Goal: Transaction & Acquisition: Download file/media

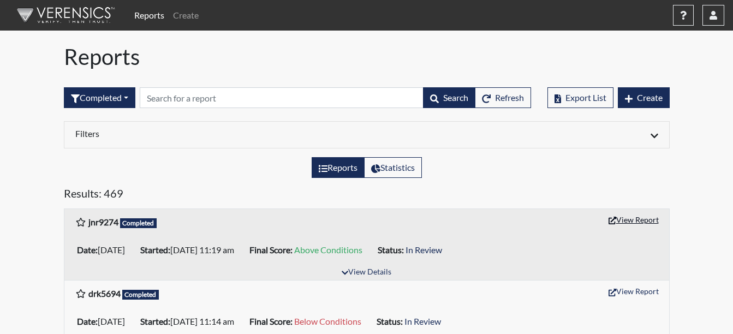
click at [643, 221] on button "View Report" at bounding box center [634, 219] width 60 height 17
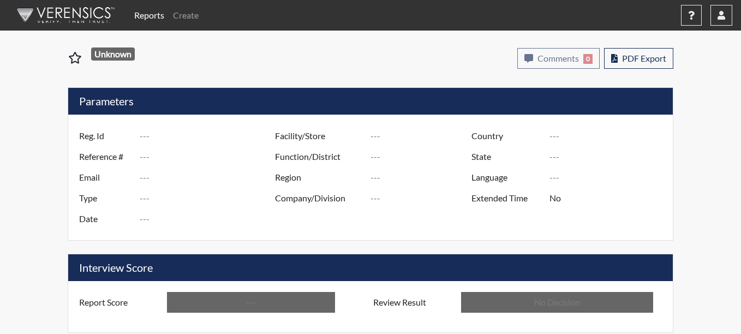
type input "jnr9274"
type input "50872"
type input "---"
type input "Corrections Pre-Employment"
type input "Aug 21, 2025"
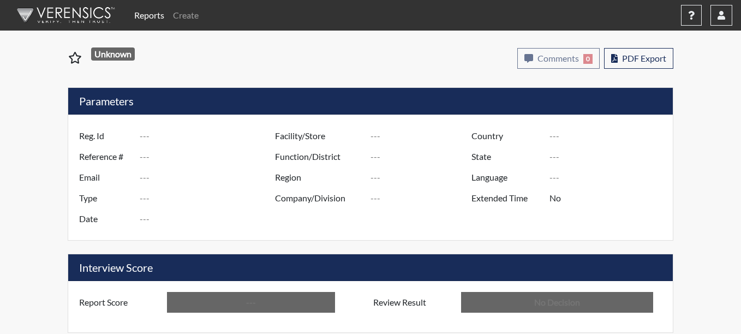
type input "Coastal SP"
type input "[GEOGRAPHIC_DATA]"
type input "[US_STATE]"
type input "English"
type input "Above Conditions"
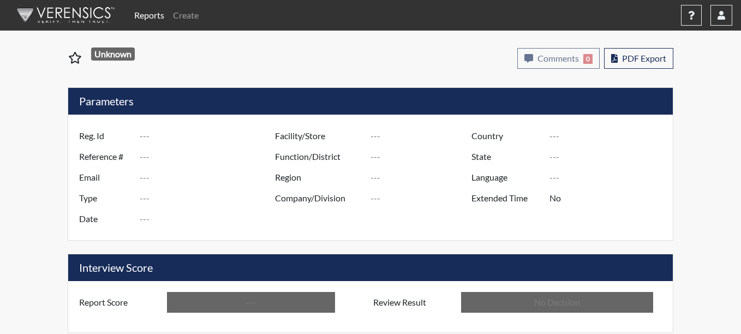
type input "In Review"
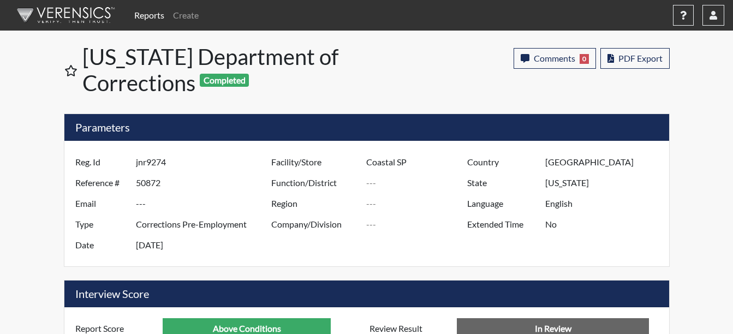
scroll to position [181, 454]
drag, startPoint x: 643, startPoint y: 64, endPoint x: 524, endPoint y: 98, distance: 124.4
click at [643, 64] on button "PDF Export" at bounding box center [635, 58] width 69 height 21
